Goal: Complete application form: Complete application form

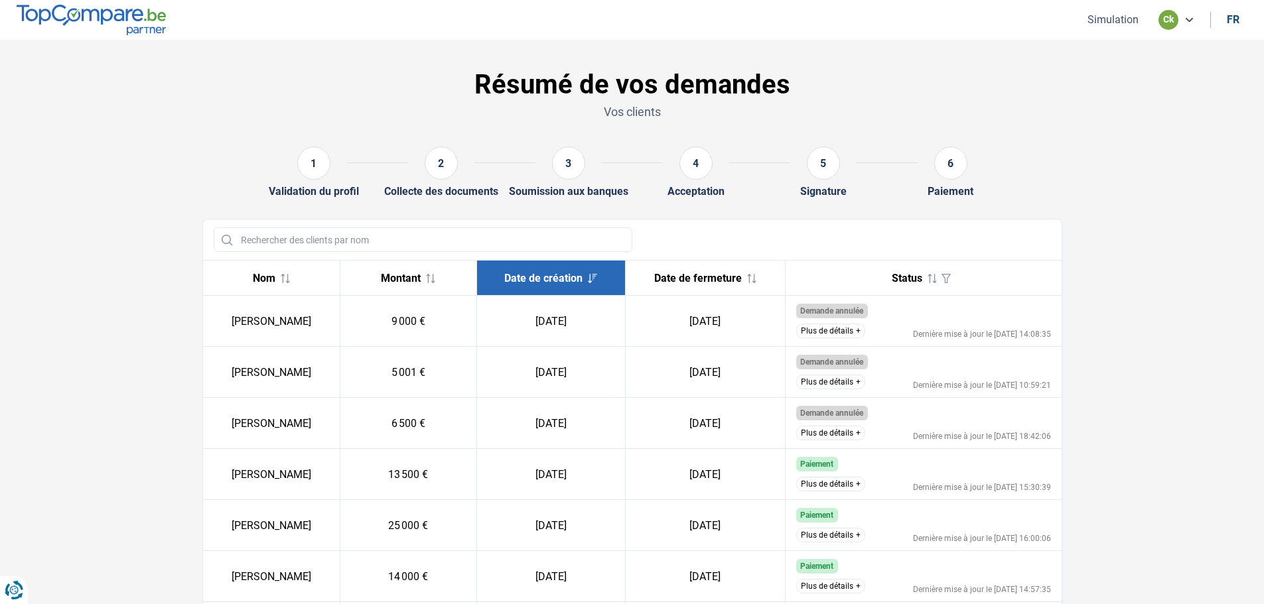
click at [1186, 20] on icon at bounding box center [1188, 20] width 11 height 11
click at [1132, 132] on section "Résumé de vos demandes Vos clients 1 Validation du profil 2 Collecte des docume…" at bounding box center [632, 485] width 1264 height 891
click at [1103, 15] on button "Simulation" at bounding box center [1112, 20] width 59 height 14
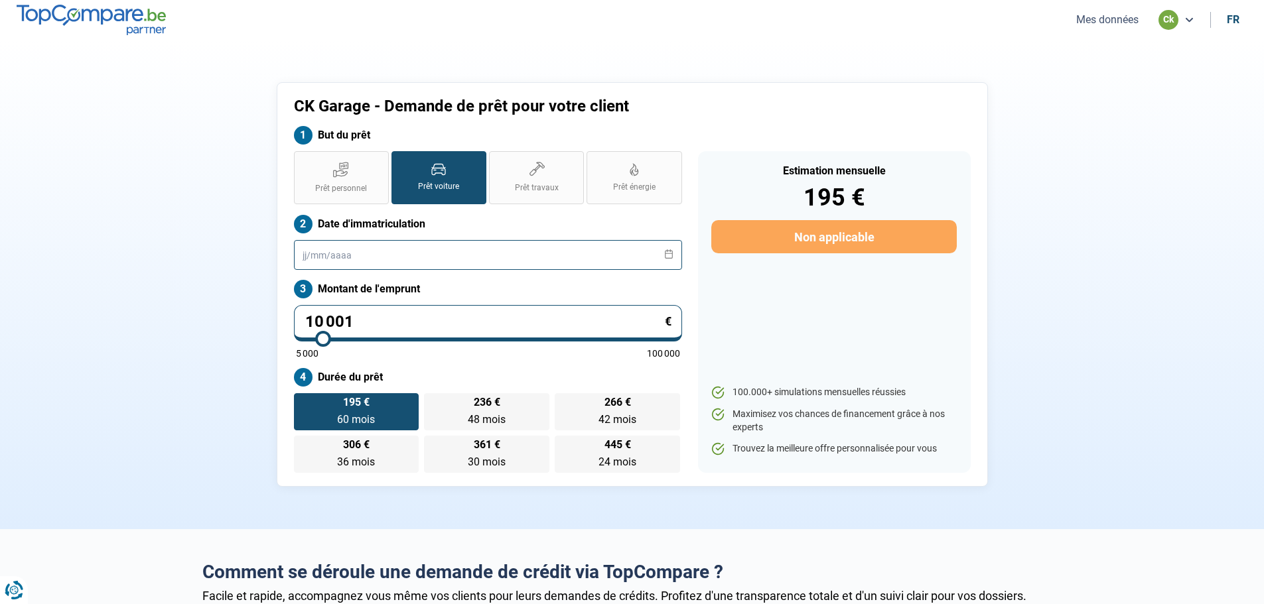
click at [338, 253] on input "text" at bounding box center [488, 255] width 388 height 30
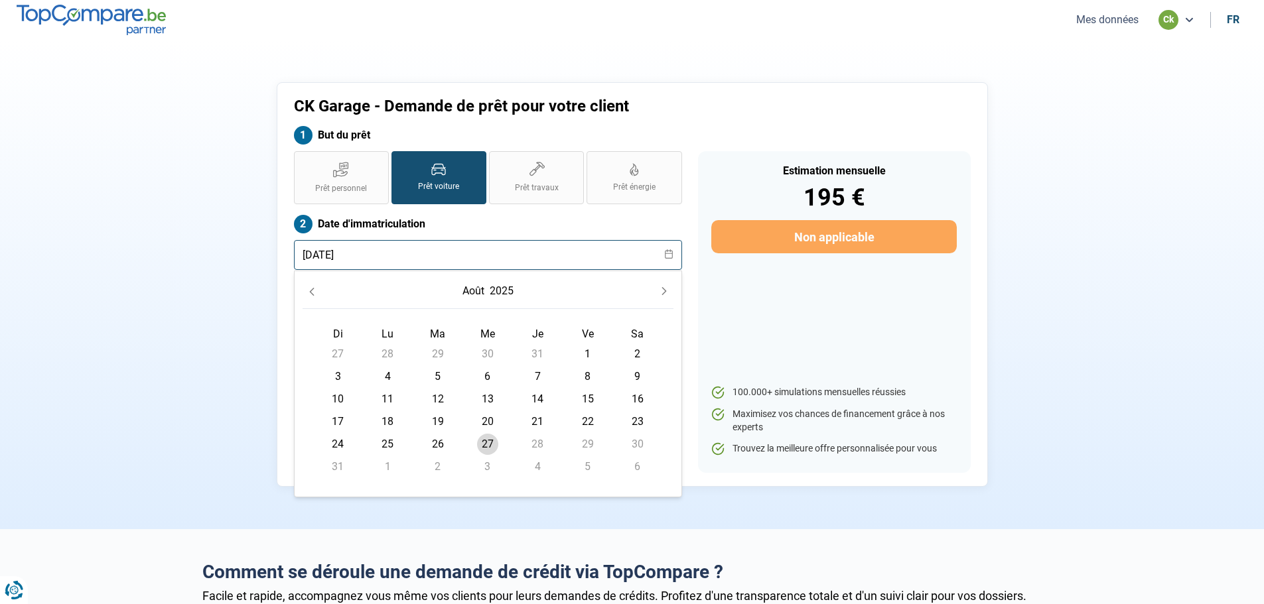
type input "[DATE]"
click at [1064, 373] on div "CK Garage - Demande de prêt pour votre client But du prêt Prêt personnel Prêt v…" at bounding box center [632, 284] width 876 height 405
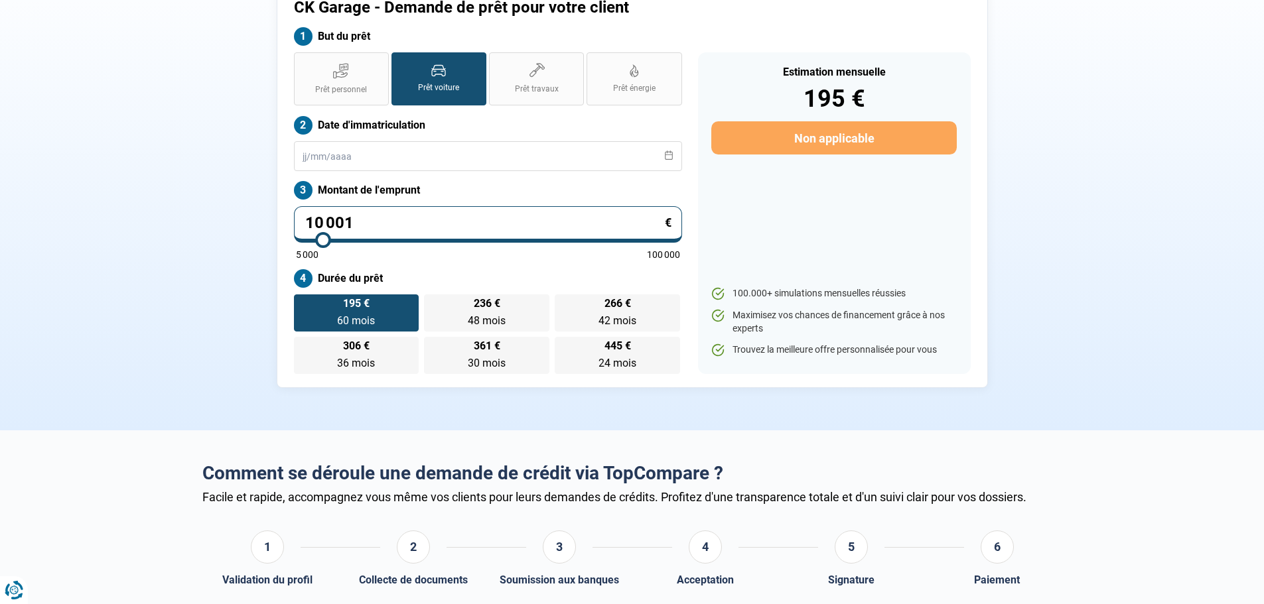
scroll to position [133, 0]
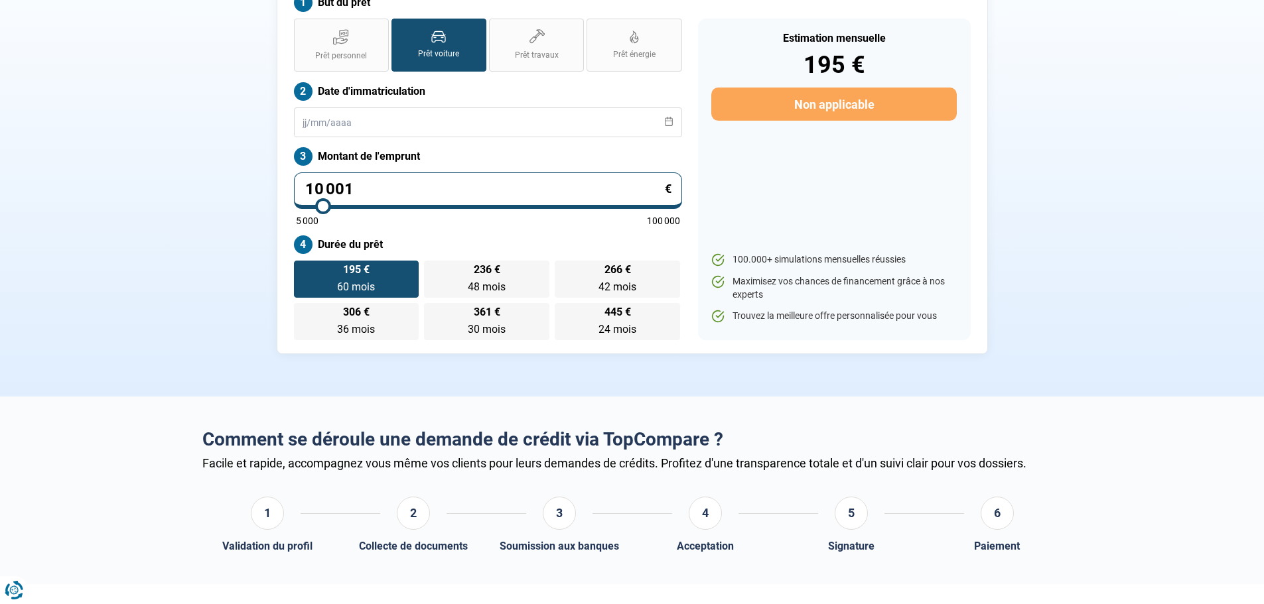
click at [375, 176] on input "10 001" at bounding box center [488, 190] width 388 height 36
type input "1 000"
type input "5000"
type input "100"
type input "5000"
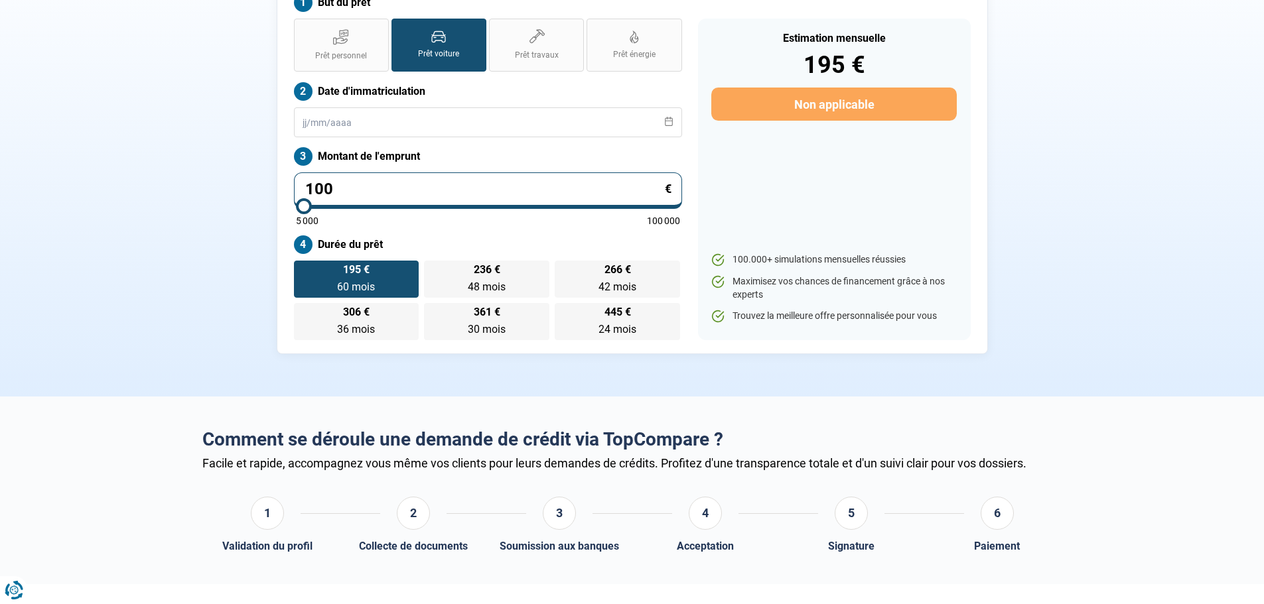
type input "10"
type input "5000"
type input "1"
type input "5000"
type input "0"
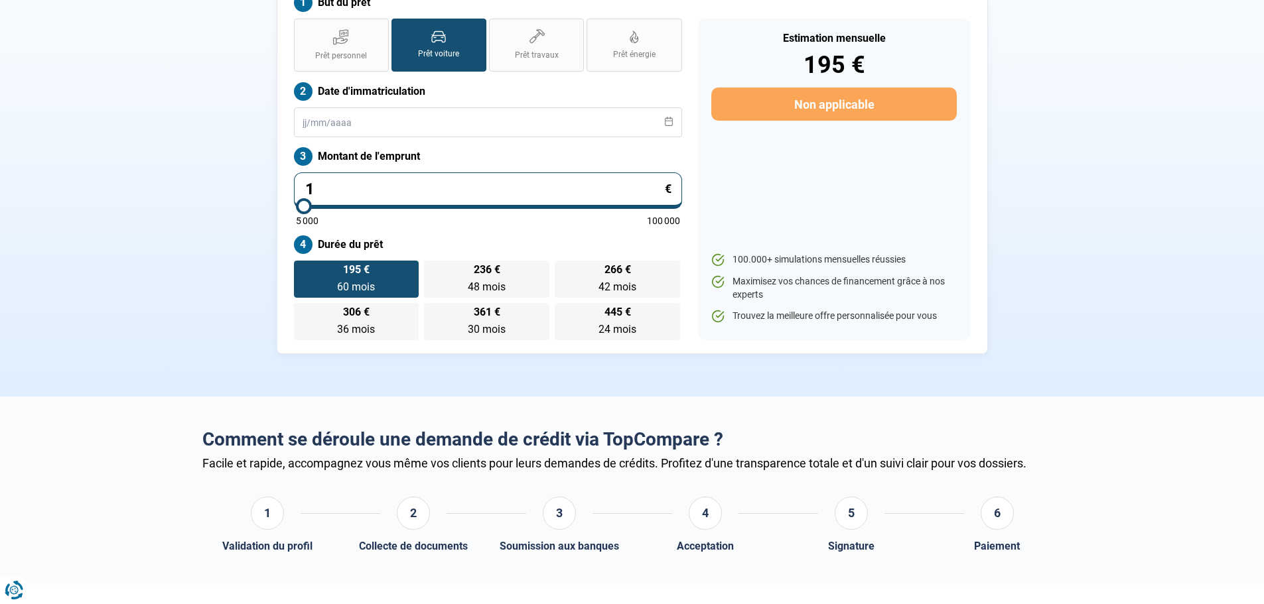
type input "5000"
type input "9"
type input "5000"
type input "96"
type input "5000"
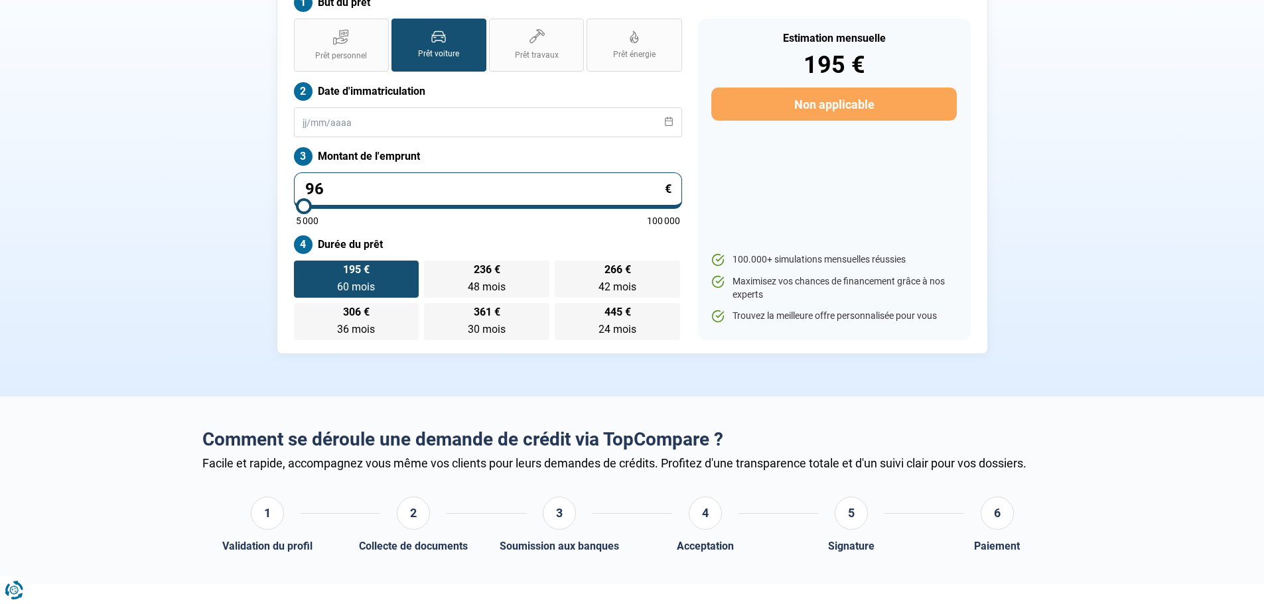
type input "960"
type input "5000"
type input "9 600"
type input "9500"
type input "9 600"
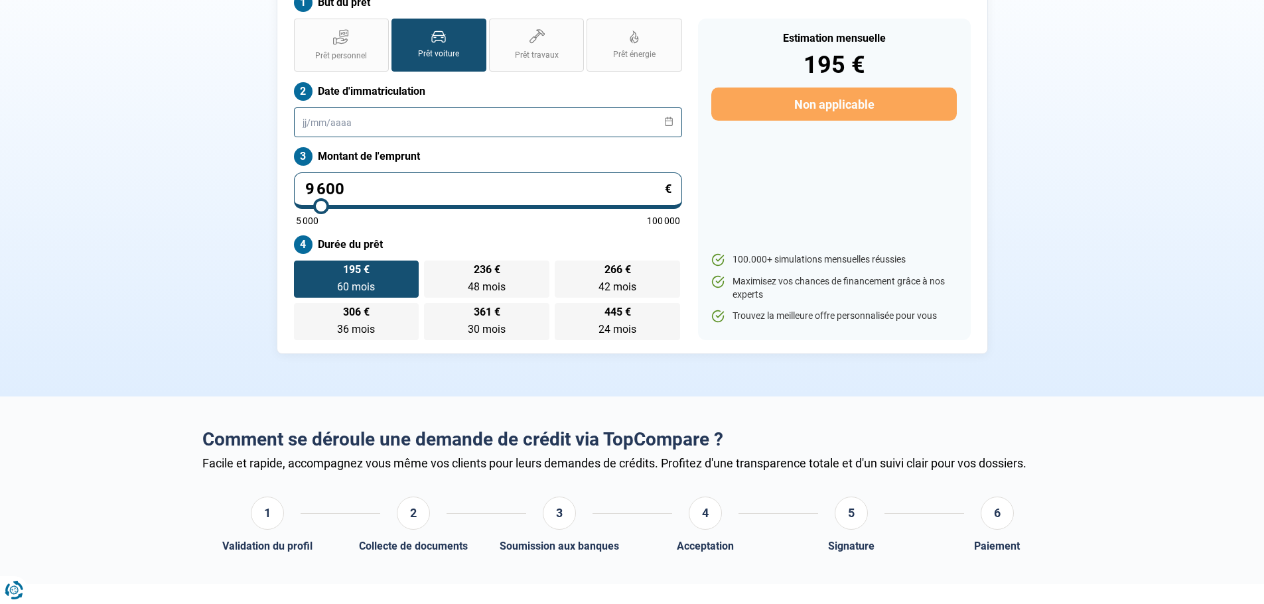
type input "9500"
radio input "true"
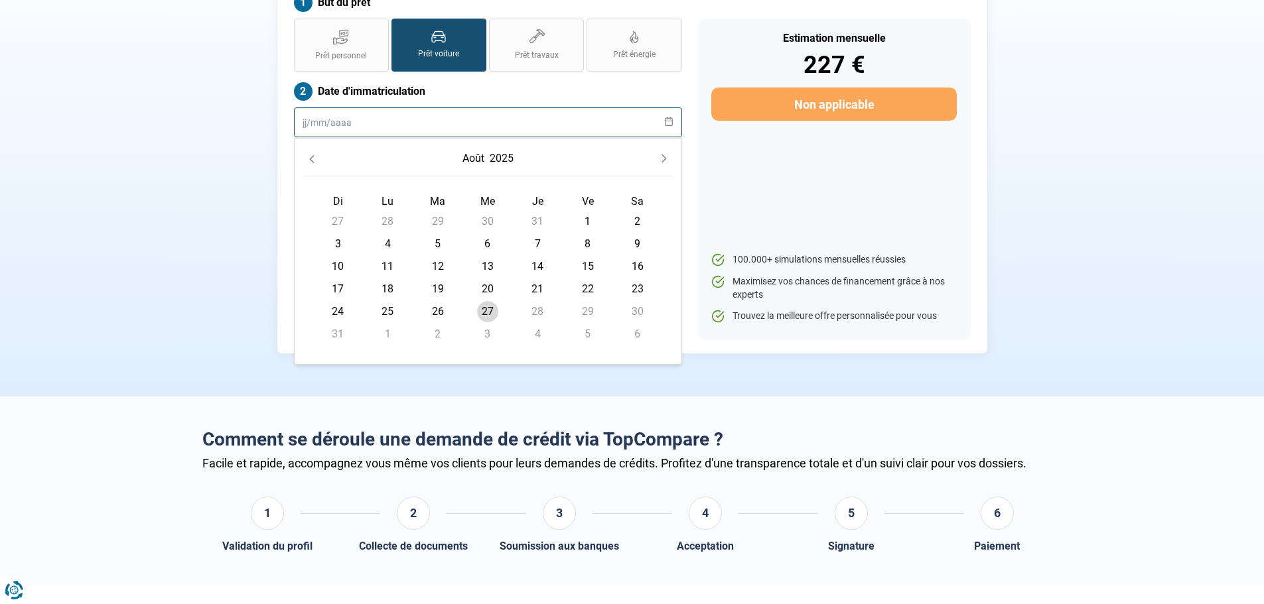
click at [315, 122] on input "text" at bounding box center [488, 122] width 388 height 30
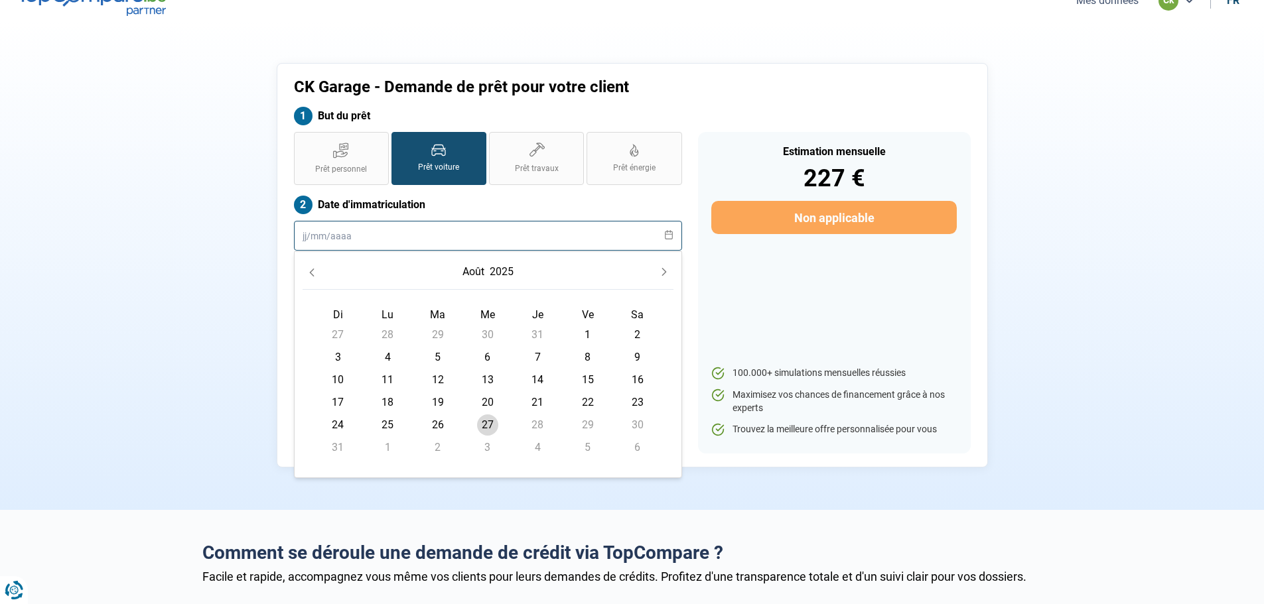
scroll to position [0, 0]
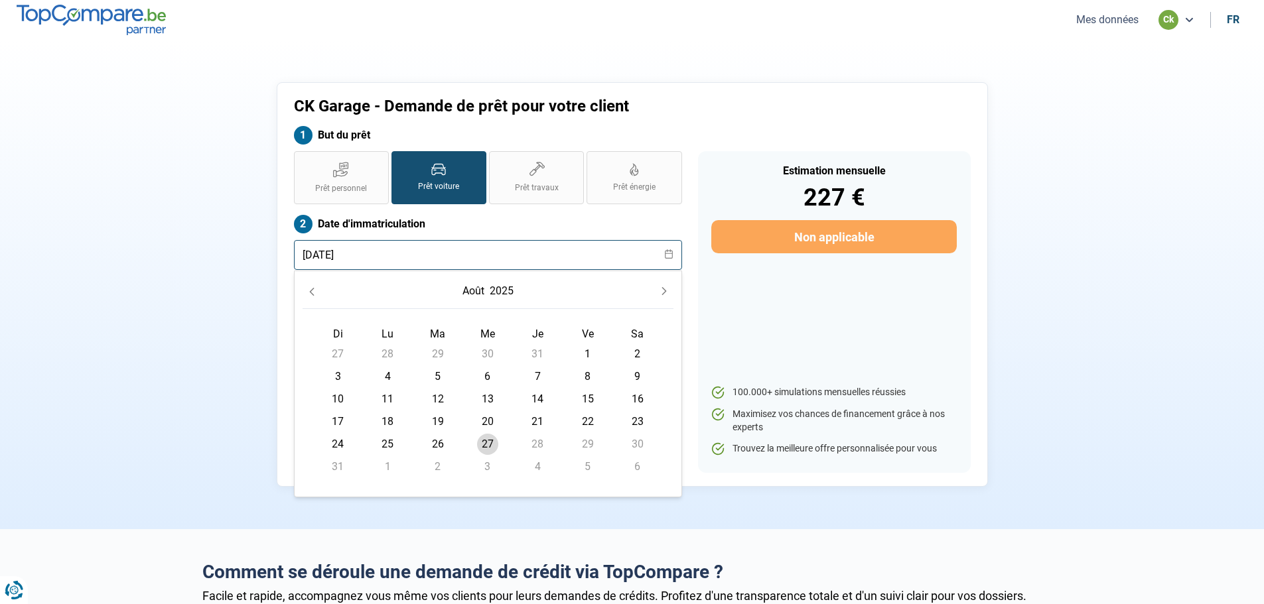
type input "[DATE]"
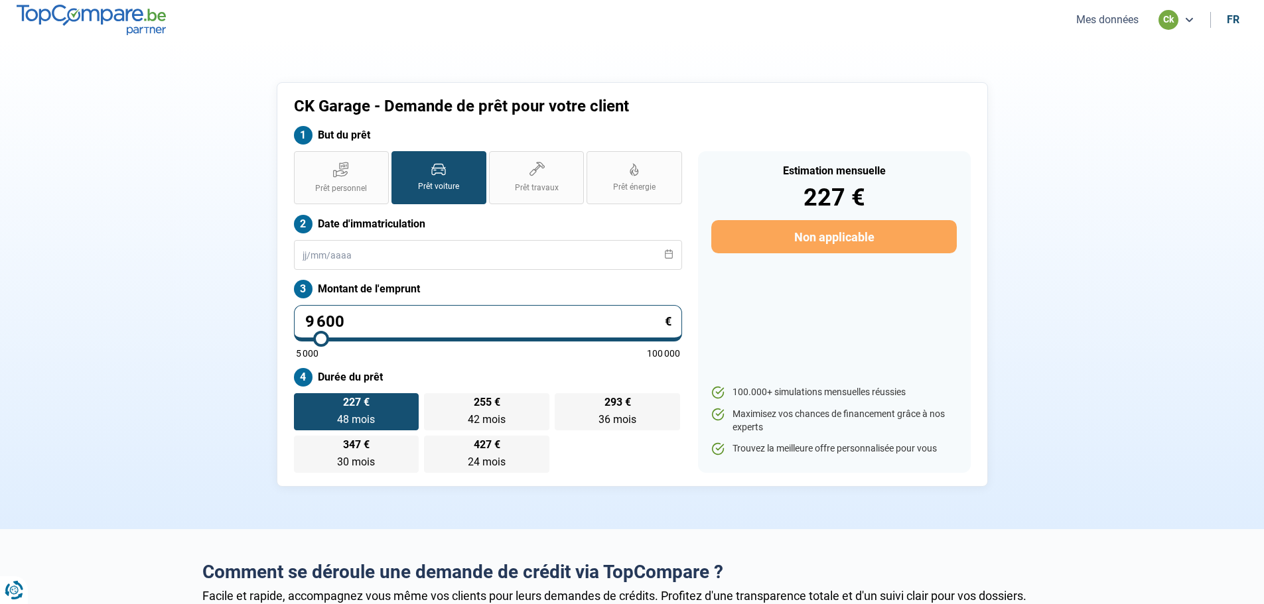
click at [726, 511] on section "CK Garage - Demande de prêt pour votre client But du prêt Prêt personnel Prêt v…" at bounding box center [632, 285] width 1264 height 490
click at [671, 258] on icon at bounding box center [668, 253] width 9 height 9
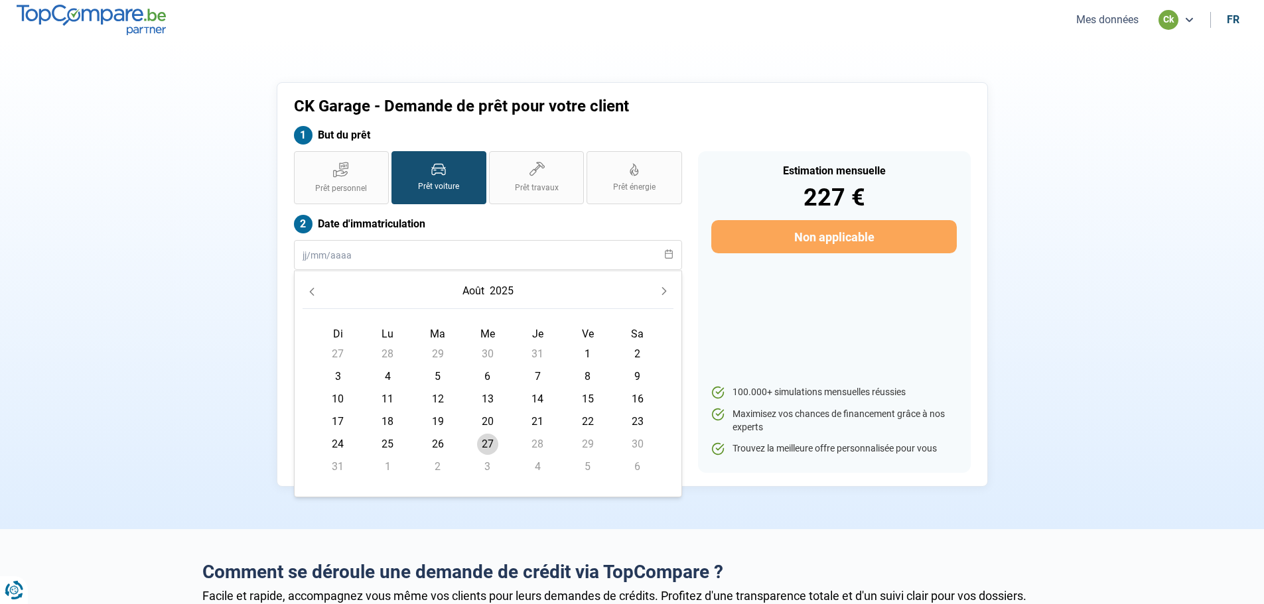
click at [310, 292] on icon "Previous Month" at bounding box center [311, 292] width 5 height 8
click at [486, 288] on button "2025" at bounding box center [500, 291] width 29 height 24
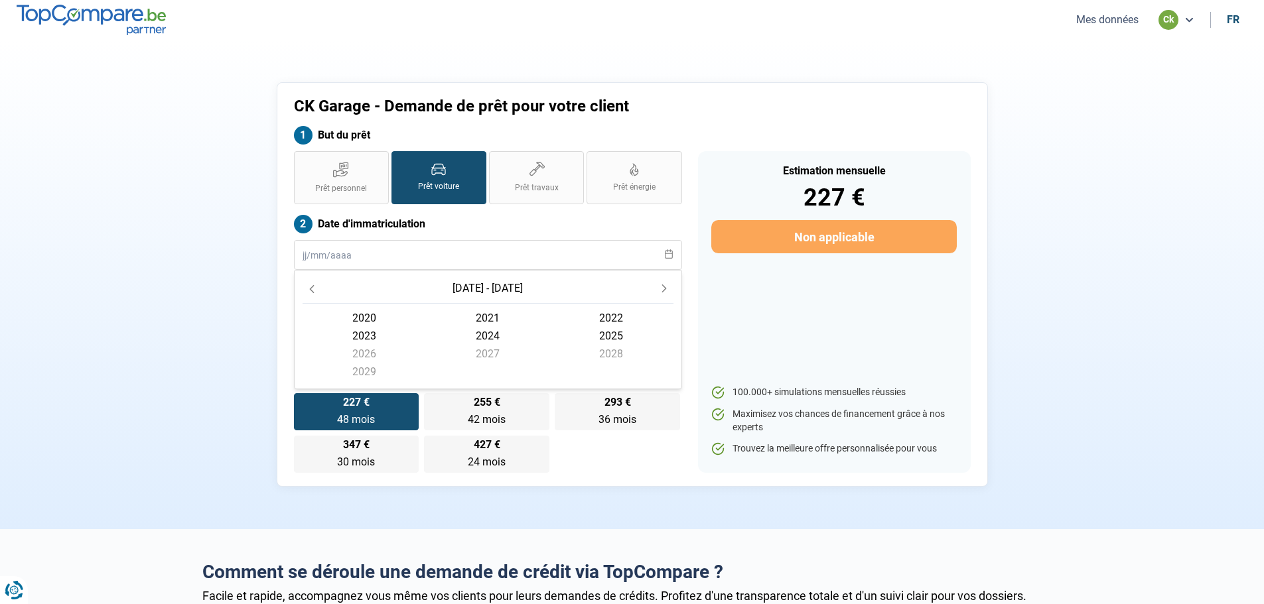
click at [549, 312] on span "2021" at bounding box center [610, 318] width 123 height 18
click at [426, 321] on span "janvier" at bounding box center [487, 323] width 123 height 18
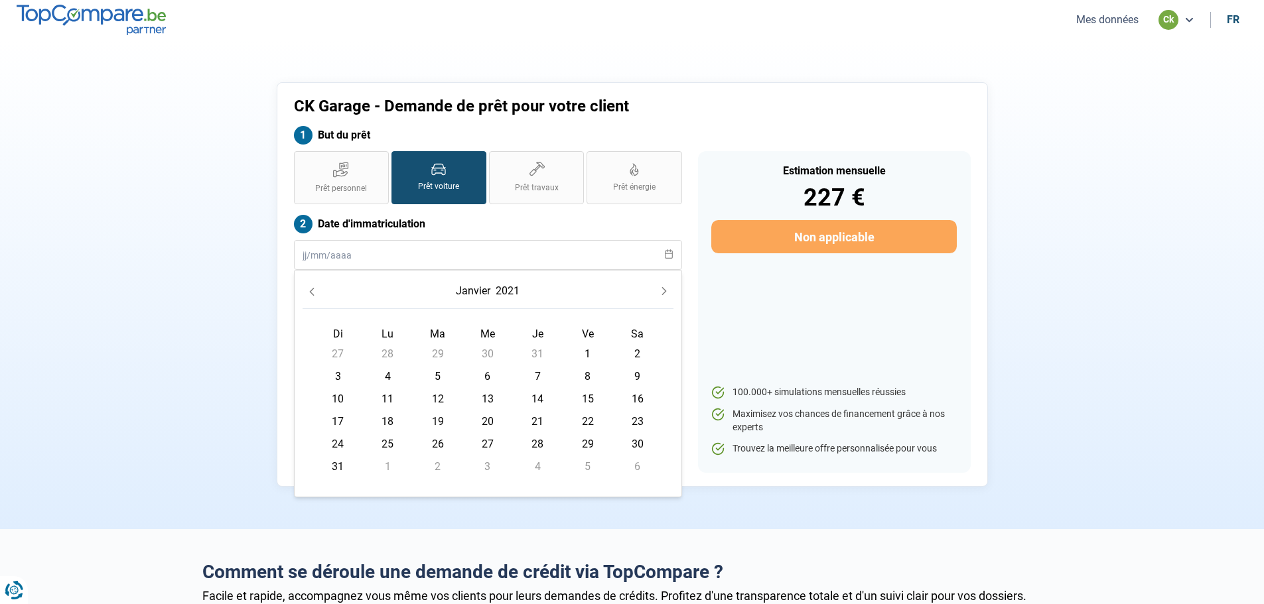
click at [636, 373] on span "9" at bounding box center [637, 376] width 21 height 21
type input "[DATE]"
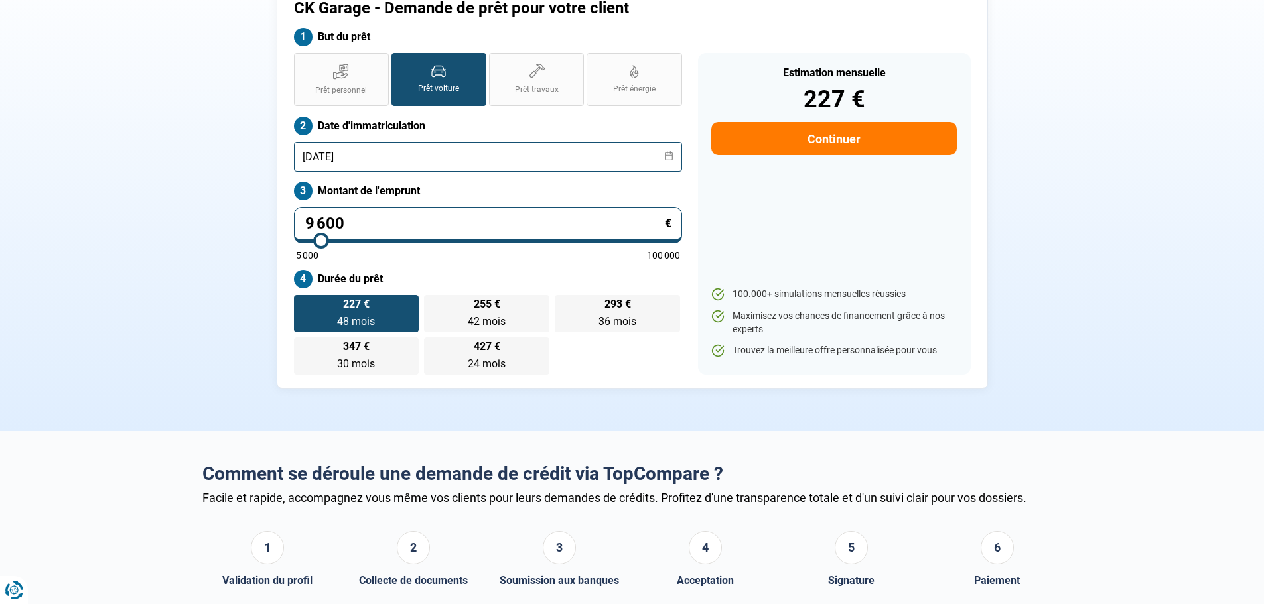
scroll to position [133, 0]
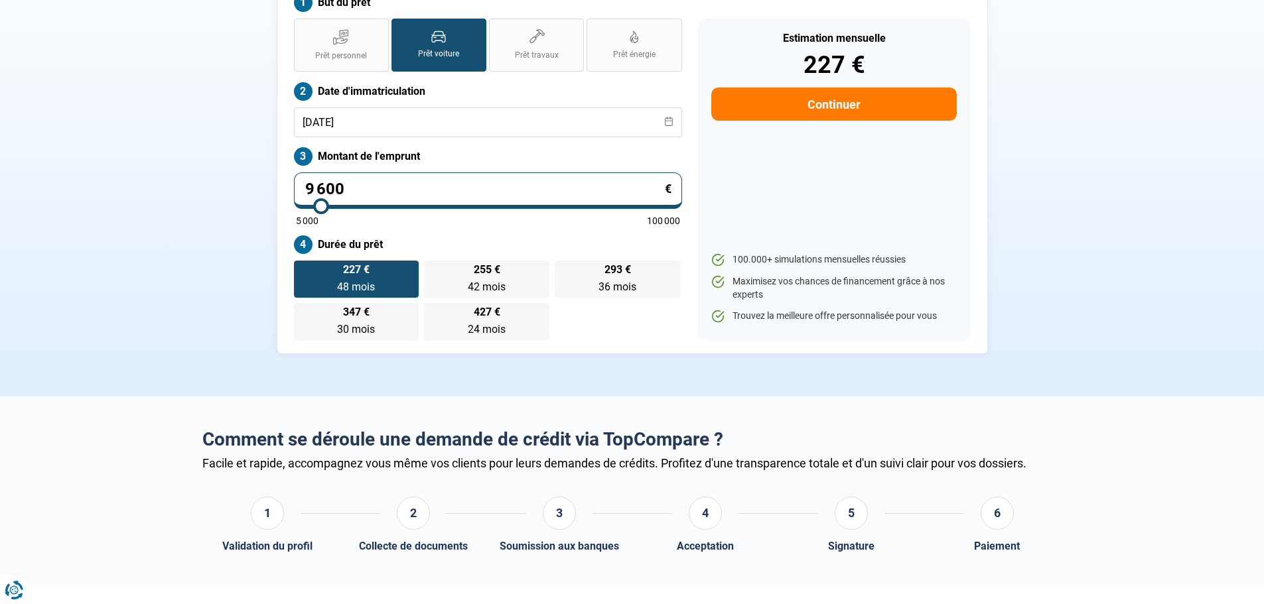
click at [825, 98] on button "Continuer" at bounding box center [833, 104] width 245 height 33
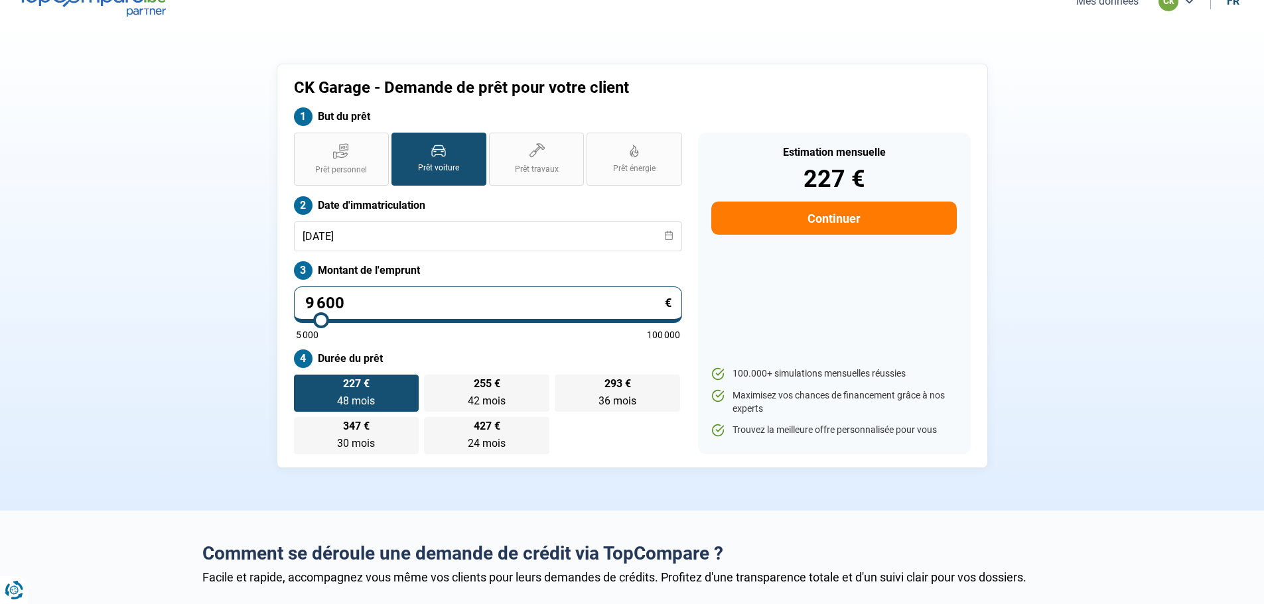
select select "32"
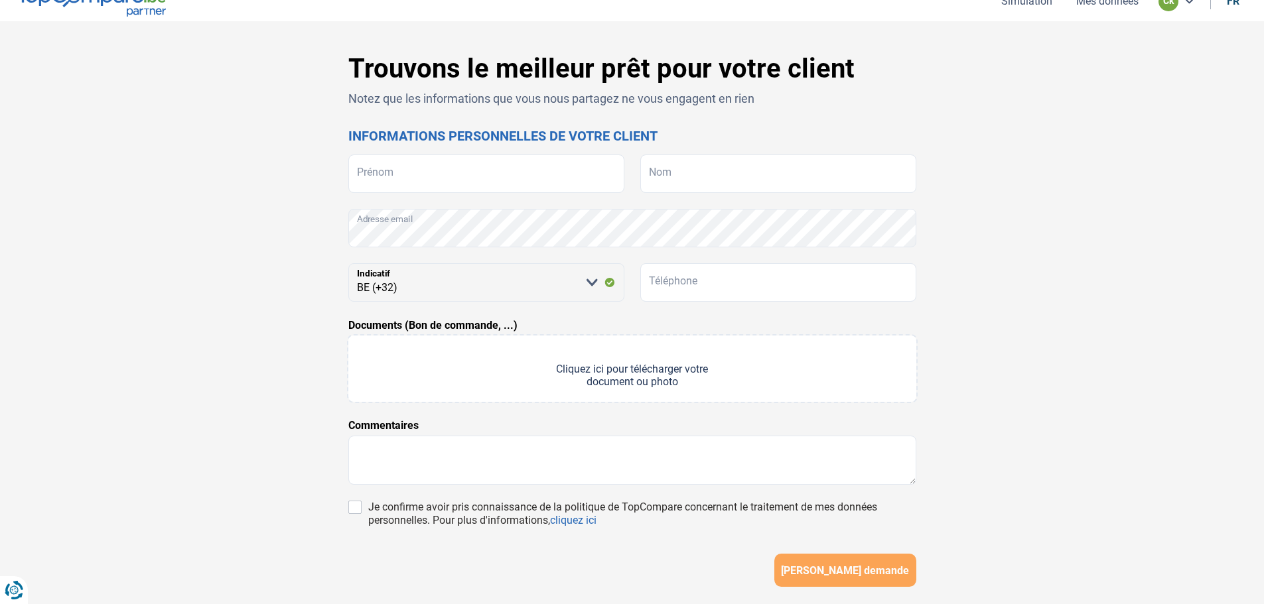
scroll to position [0, 0]
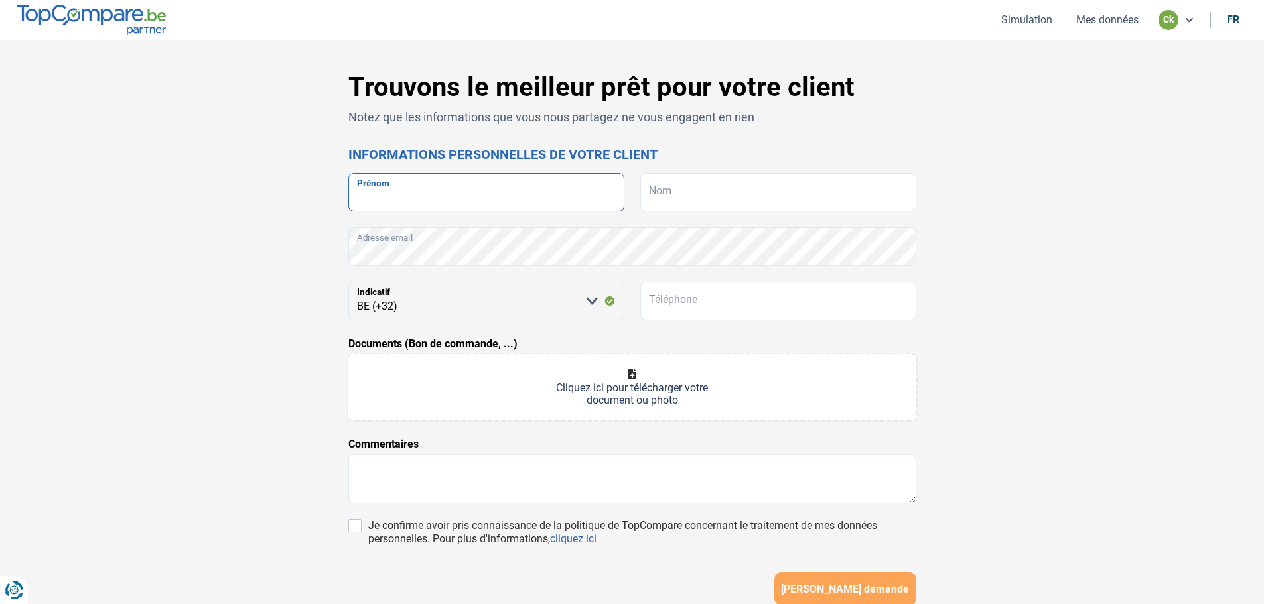
click at [399, 206] on input "Prénom" at bounding box center [486, 192] width 276 height 38
type input "p"
type input "[PERSON_NAME]"
click at [712, 196] on input "Nom" at bounding box center [778, 192] width 276 height 38
type input "PERIN"
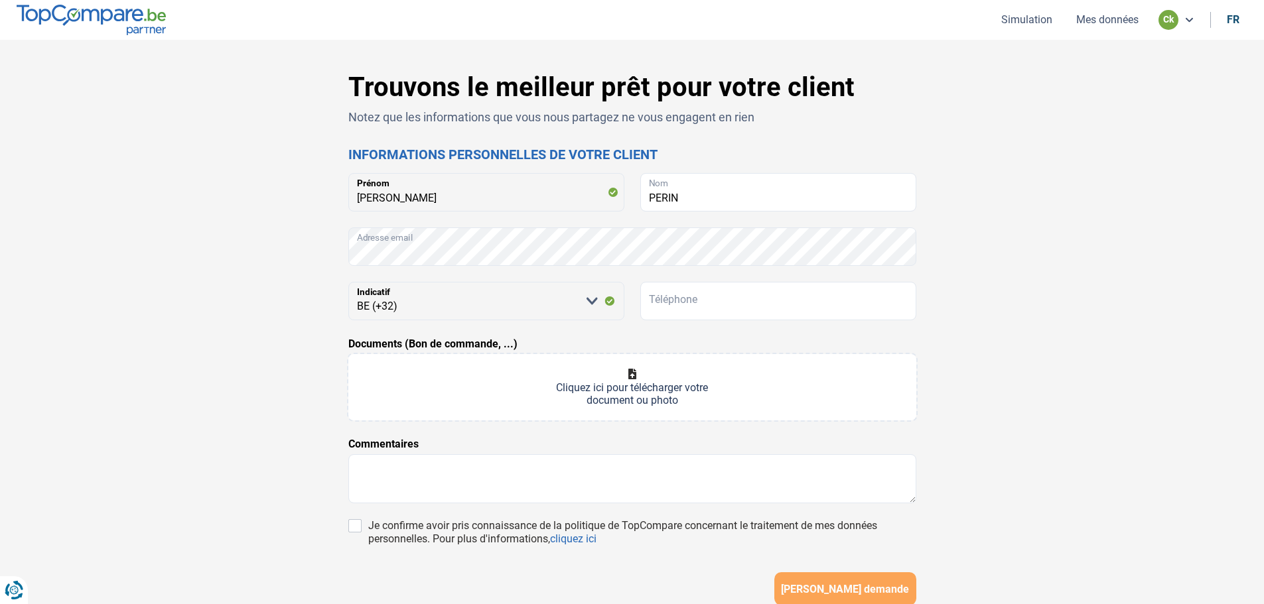
drag, startPoint x: 1075, startPoint y: 299, endPoint x: 555, endPoint y: 412, distance: 532.8
click at [1063, 304] on div "Trouvons le meilleur prêt pour votre client Notez que les informations que vous…" at bounding box center [632, 375] width 1264 height 671
drag, startPoint x: 1132, startPoint y: 315, endPoint x: 1139, endPoint y: 317, distance: 6.9
click at [1139, 317] on div "Trouvons le meilleur prêt pour votre client Notez que les informations que vous…" at bounding box center [632, 375] width 1264 height 671
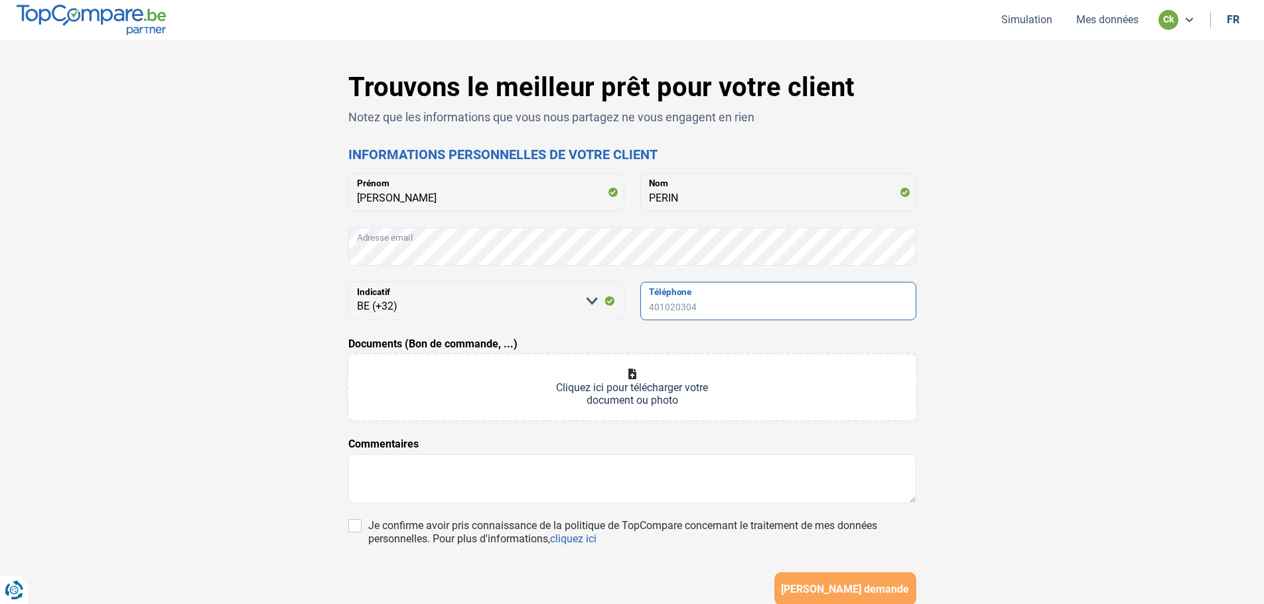
click at [677, 295] on input "Téléphone" at bounding box center [778, 301] width 276 height 38
type input "0476659891"
drag, startPoint x: 582, startPoint y: 480, endPoint x: 0, endPoint y: 490, distance: 582.5
click at [578, 480] on textarea at bounding box center [632, 478] width 568 height 49
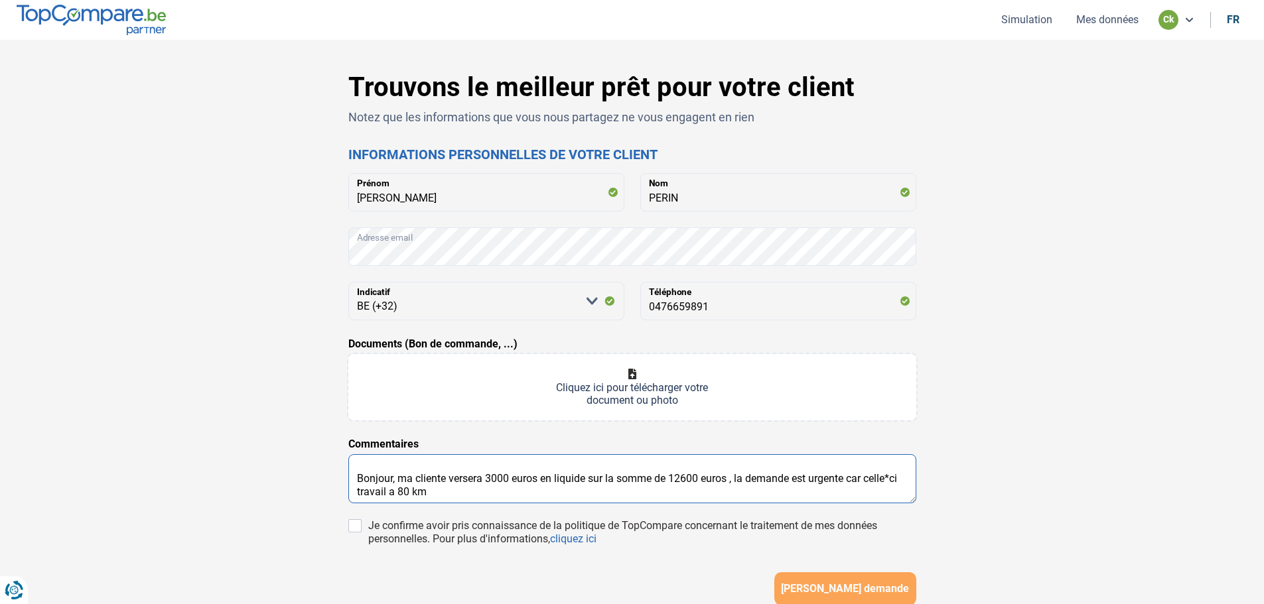
click at [893, 476] on textarea "Bonjour, ma cliente versera 3000 euros en liquide sur la somme de 12600 euros ,…" at bounding box center [632, 478] width 568 height 49
click at [429, 497] on textarea "Bonjour, ma cliente versera 3000 euros en liquide sur la somme de 12600 euros ,…" at bounding box center [632, 478] width 568 height 49
click at [682, 480] on textarea "Bonjour, ma cliente versera 3000 euros en liquide sur la somme de 12600 euros ,…" at bounding box center [632, 478] width 568 height 49
click at [622, 499] on textarea "Bonjour, ma cliente versera 3000 euros en liquide sur la somme de 12.600 euros …" at bounding box center [632, 478] width 568 height 49
type textarea "Bonjour, ma cliente versera 3000 euros en liquide sur la somme de 12.600 euros …"
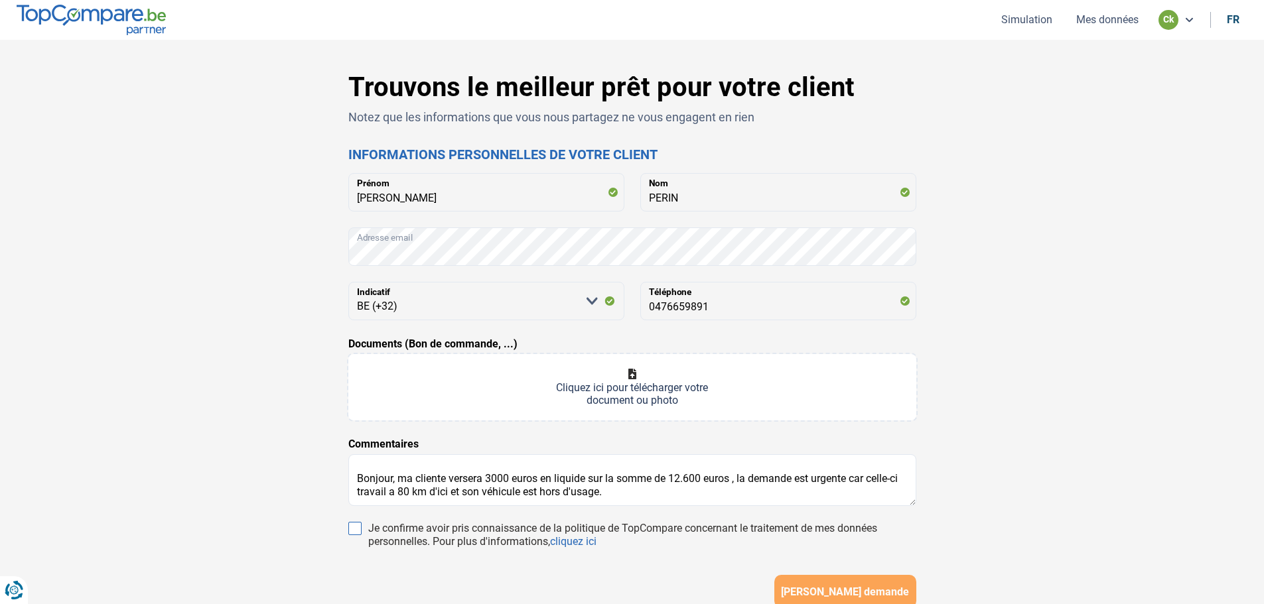
click at [353, 526] on input "Je confirme avoir pris connaissance de la politique de TopCompare concernant le…" at bounding box center [354, 528] width 13 height 13
checkbox input "true"
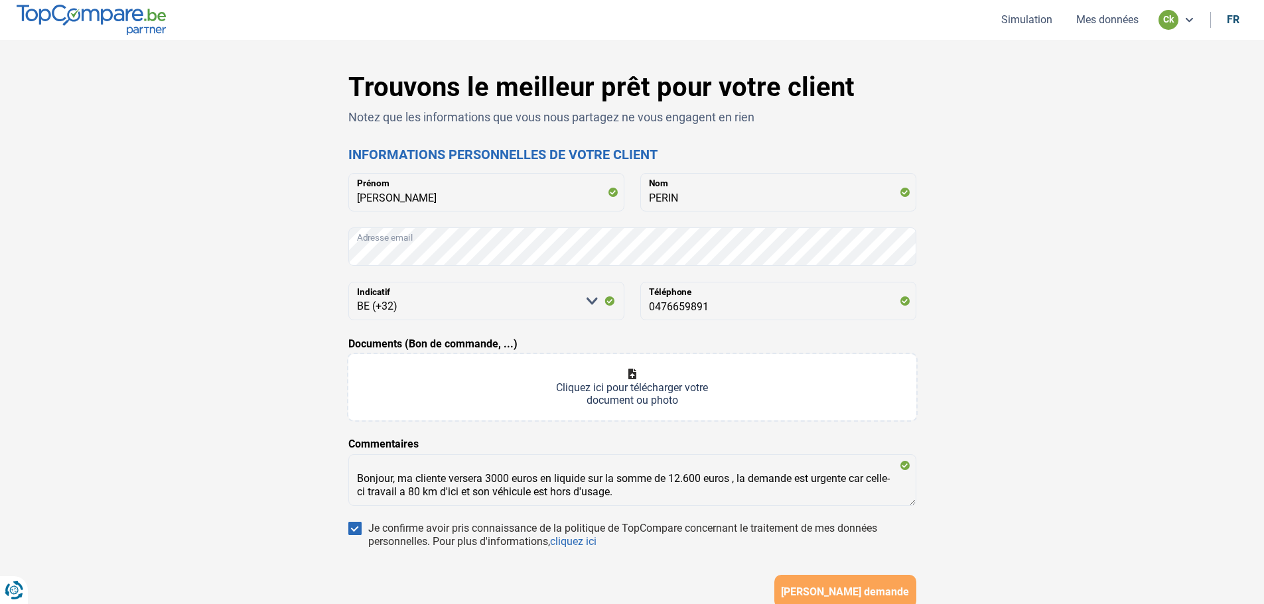
click at [1092, 350] on div "Trouvons le meilleur prêt pour votre client Notez que les informations que vous…" at bounding box center [632, 376] width 1264 height 673
drag, startPoint x: 306, startPoint y: 36, endPoint x: 282, endPoint y: 42, distance: 24.6
click at [291, 42] on main "Simulation Mes données ck fr Trouvons le meilleur prêt pour votre client Notez …" at bounding box center [632, 356] width 1264 height 713
click at [1087, 152] on div "Trouvons le meilleur prêt pour votre client Notez que les informations que vous…" at bounding box center [632, 376] width 1264 height 673
click at [1075, 419] on div "Trouvons le meilleur prêt pour votre client Notez que les informations que vous…" at bounding box center [632, 376] width 1264 height 673
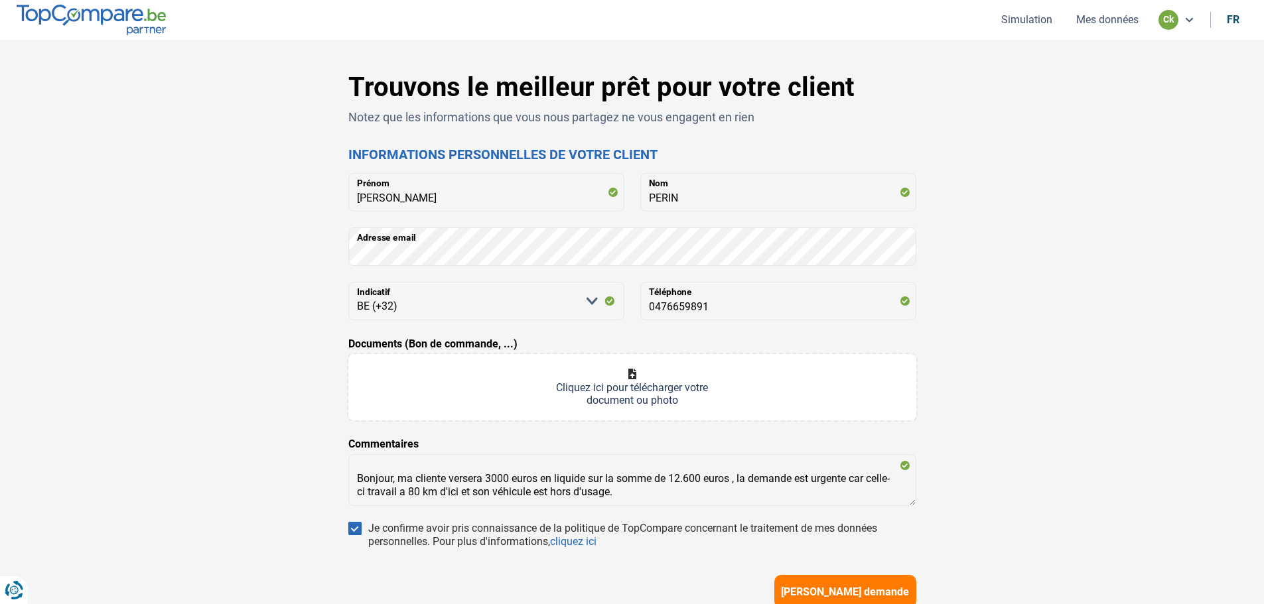
click at [637, 373] on input "Documents (Bon de commande, ...)" at bounding box center [632, 387] width 568 height 66
type input "C:\fakepath\20c31593-a674-4d32-a335-5e3bba6dae00.jpg"
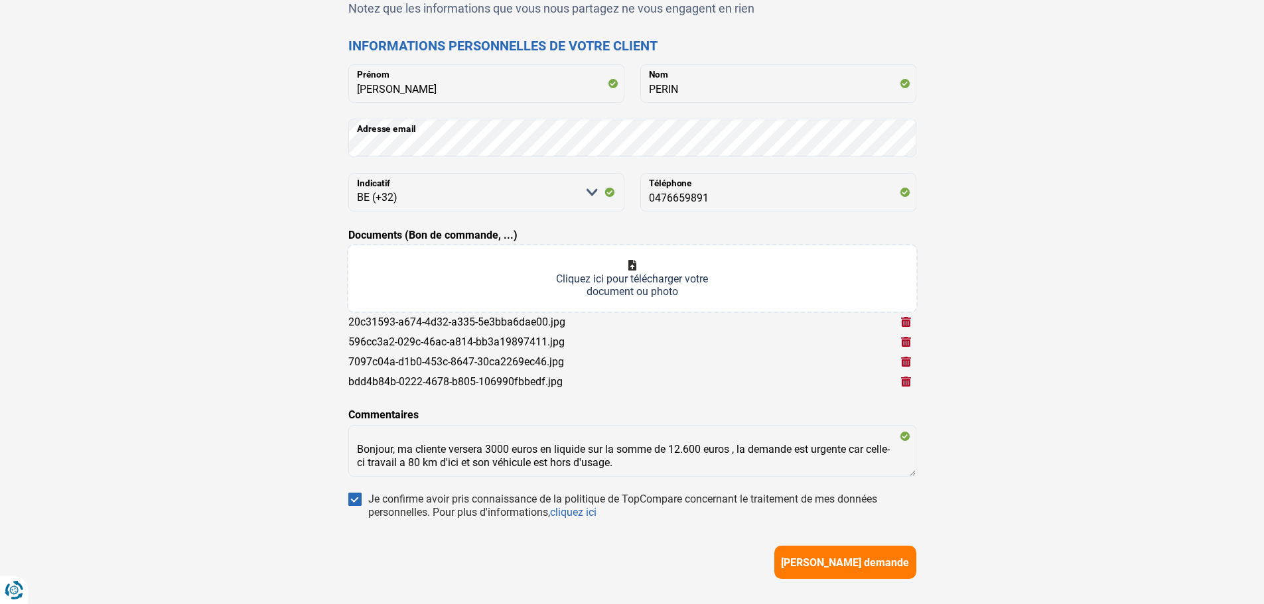
scroll to position [133, 0]
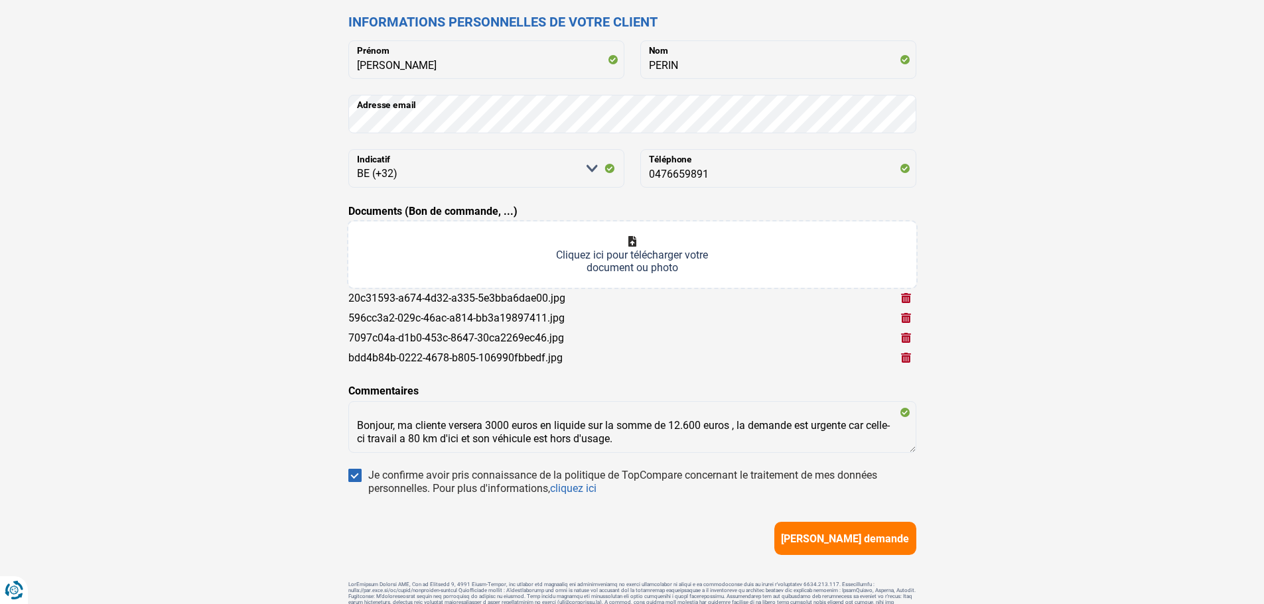
click at [846, 536] on span "[PERSON_NAME] demande" at bounding box center [845, 539] width 128 height 13
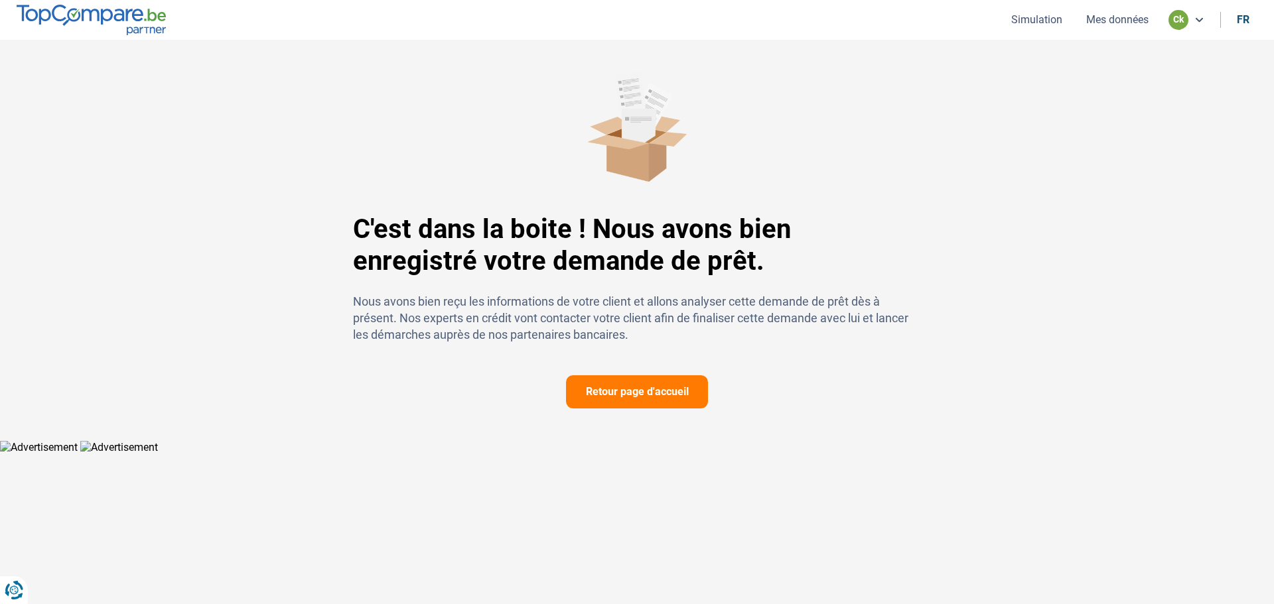
click at [1173, 263] on div "C'est dans la boite ! Nous avons bien enregistré votre demande de prêt. Nous av…" at bounding box center [637, 240] width 1274 height 401
click at [958, 99] on div "C'est dans la boite ! Nous avons bien enregistré votre demande de prêt. Nous av…" at bounding box center [637, 240] width 876 height 337
click at [929, 122] on div "C'est dans la boite ! Nous avons bien enregistré votre demande de prêt. Nous av…" at bounding box center [637, 240] width 876 height 337
click at [867, 99] on div at bounding box center [637, 127] width 568 height 110
click at [871, 98] on div at bounding box center [637, 127] width 568 height 110
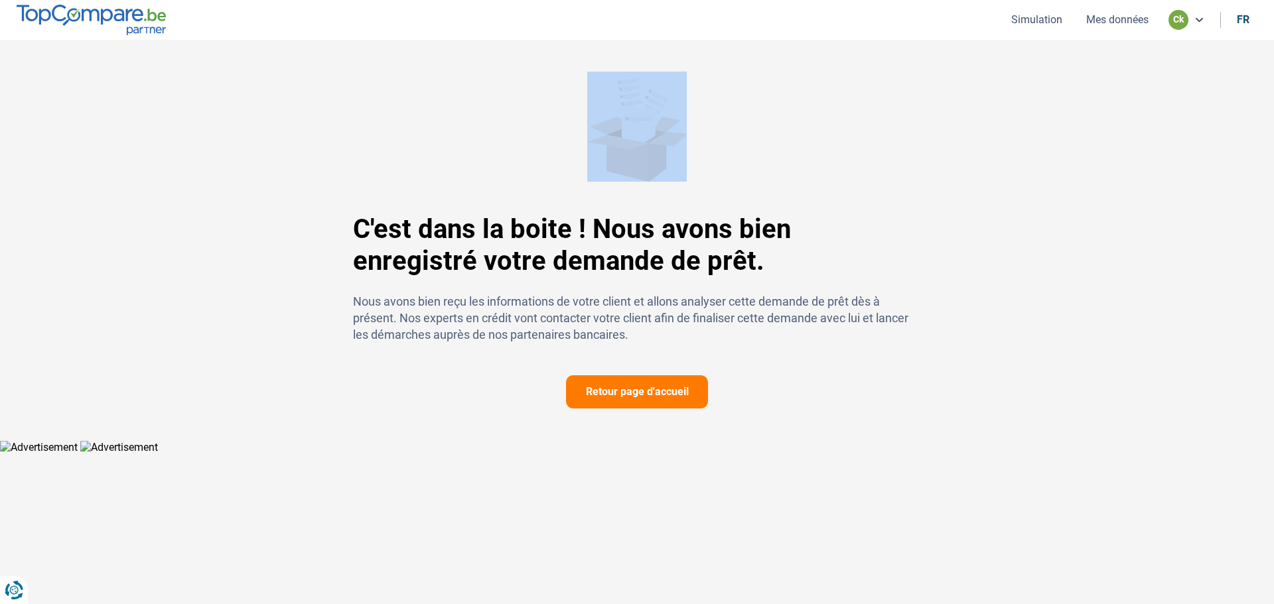
click at [871, 98] on div at bounding box center [637, 127] width 568 height 110
click at [867, 94] on div at bounding box center [637, 127] width 568 height 110
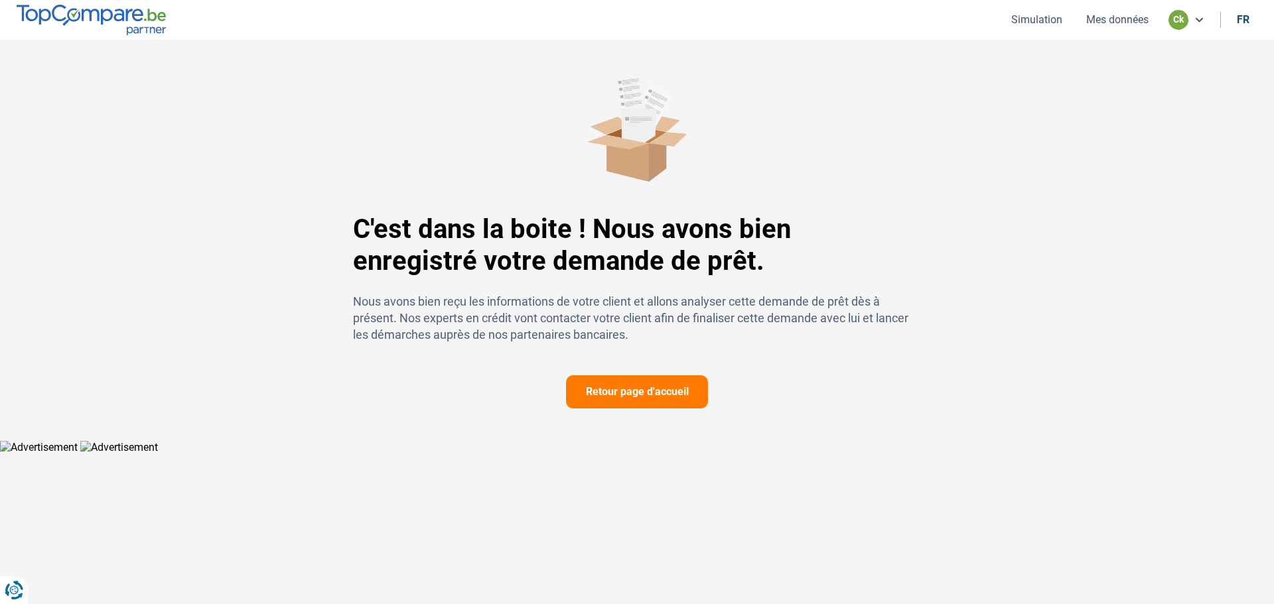
click at [904, 27] on nav "Simulation Mes données ck fr" at bounding box center [637, 20] width 1274 height 40
click at [670, 381] on button "Retour page d'accueil" at bounding box center [637, 391] width 142 height 33
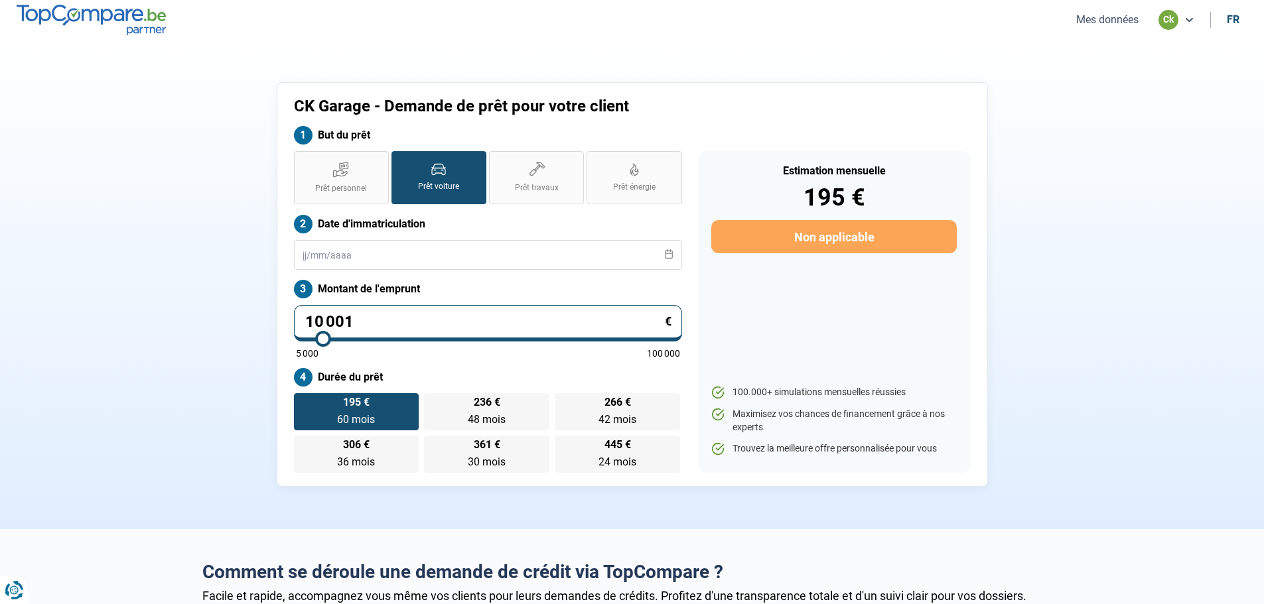
drag, startPoint x: 275, startPoint y: 377, endPoint x: 180, endPoint y: 438, distance: 112.8
drag, startPoint x: 180, startPoint y: 438, endPoint x: 195, endPoint y: 475, distance: 40.2
click at [195, 475] on div "CK Garage - Demande de prêt pour votre client But du prêt Prêt personnel Prêt v…" at bounding box center [632, 284] width 876 height 405
click at [250, 55] on section "CK Garage - Demande de prêt pour votre client But du prêt Prêt personnel Prêt v…" at bounding box center [632, 285] width 1264 height 490
